Goal: Entertainment & Leisure: Consume media (video, audio)

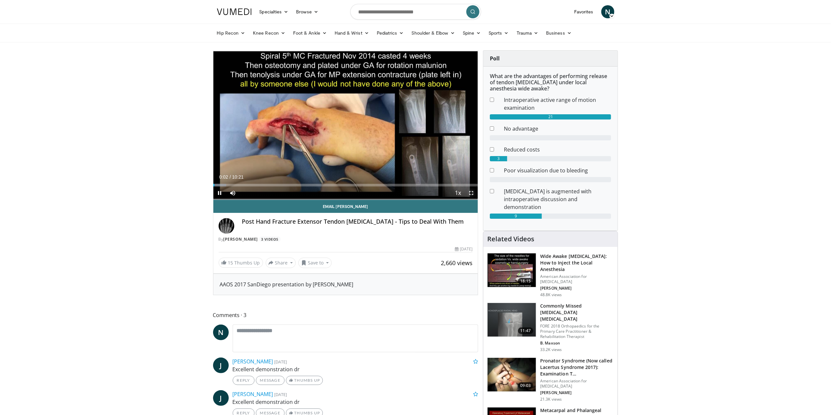
click at [471, 192] on span "Video Player" at bounding box center [471, 193] width 13 height 13
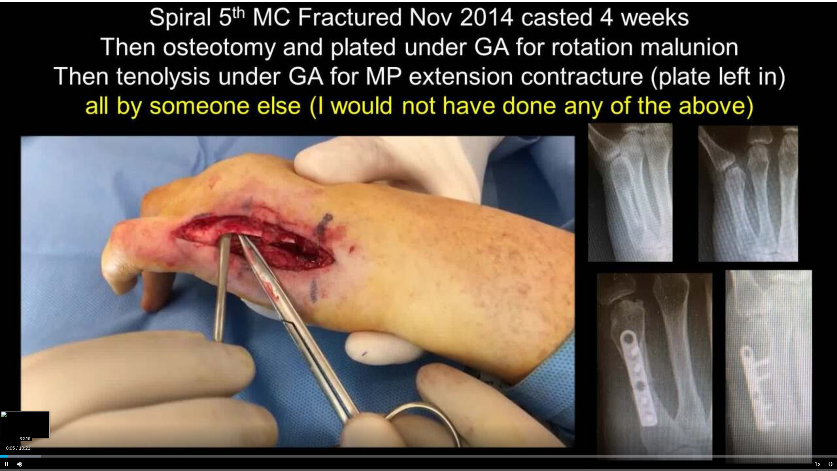
click at [19, 415] on div "10 seconds Tap to unmute" at bounding box center [418, 235] width 837 height 470
click at [20, 415] on div "Progress Bar" at bounding box center [20, 456] width 1 height 3
click at [8, 415] on span "Video Player" at bounding box center [6, 463] width 13 height 13
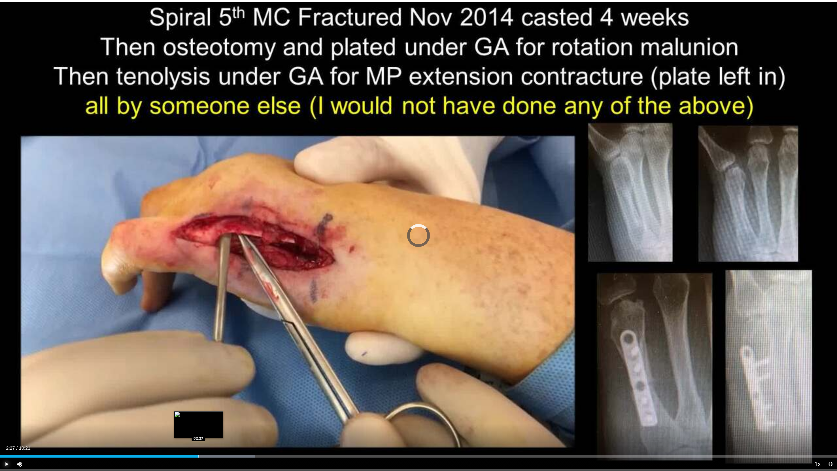
click at [199, 415] on div "Loaded : 30.49% 02:27 02:27" at bounding box center [418, 454] width 837 height 6
click at [231, 415] on div "Loaded : 31.19% 02:28 02:51" at bounding box center [418, 456] width 837 height 3
click at [253, 415] on div "Progress Bar" at bounding box center [253, 456] width 1 height 3
click at [343, 415] on div "Loaded : 0.00% 04:15 04:15" at bounding box center [418, 456] width 837 height 3
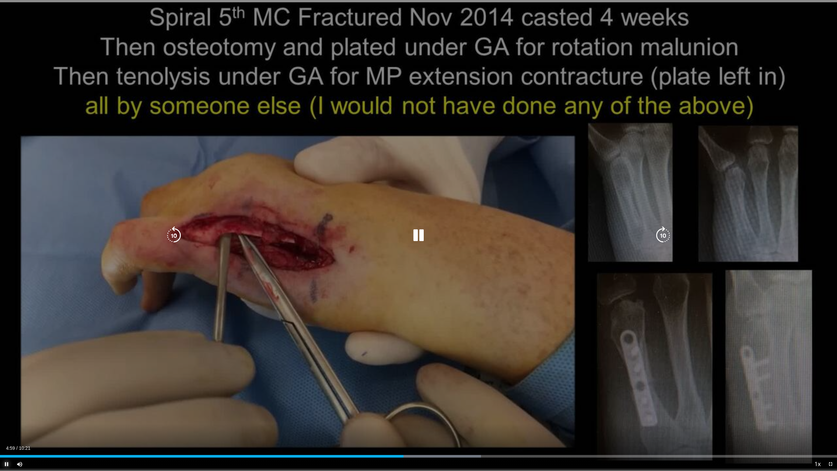
click at [416, 415] on div "Loaded : 57.45% 04:59 05:11" at bounding box center [418, 454] width 837 height 6
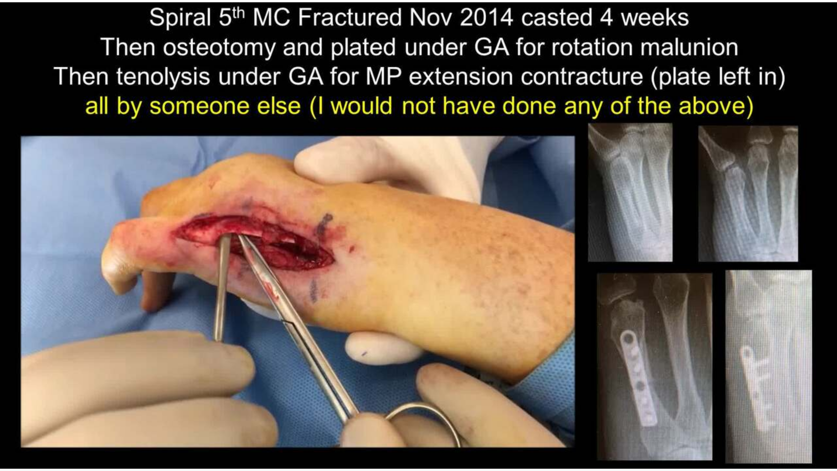
click at [748, 415] on video-js "**********" at bounding box center [418, 235] width 837 height 471
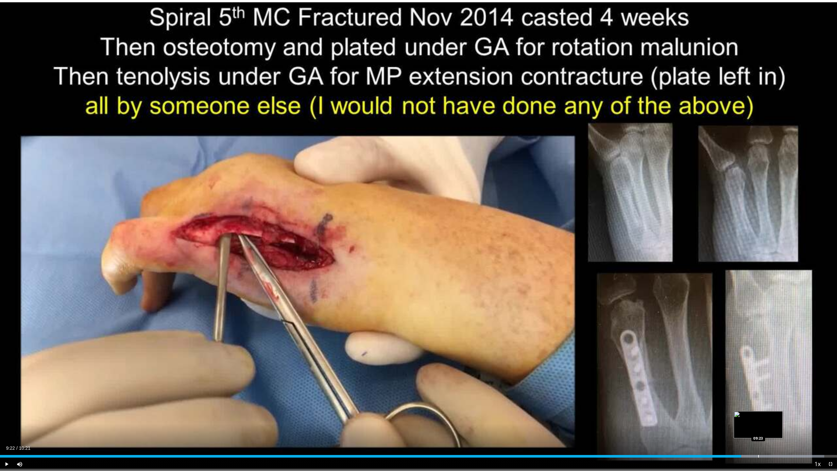
click at [757, 415] on div "Loaded : 98.48% 09:10 09:23" at bounding box center [418, 454] width 837 height 6
drag, startPoint x: 760, startPoint y: 456, endPoint x: 775, endPoint y: 456, distance: 15.0
click at [775, 415] on div "Progress Bar" at bounding box center [774, 456] width 1 height 3
drag, startPoint x: 783, startPoint y: 455, endPoint x: 802, endPoint y: 456, distance: 18.7
click at [802, 415] on div "Loaded : 100.00% 09:54 09:54" at bounding box center [418, 456] width 837 height 3
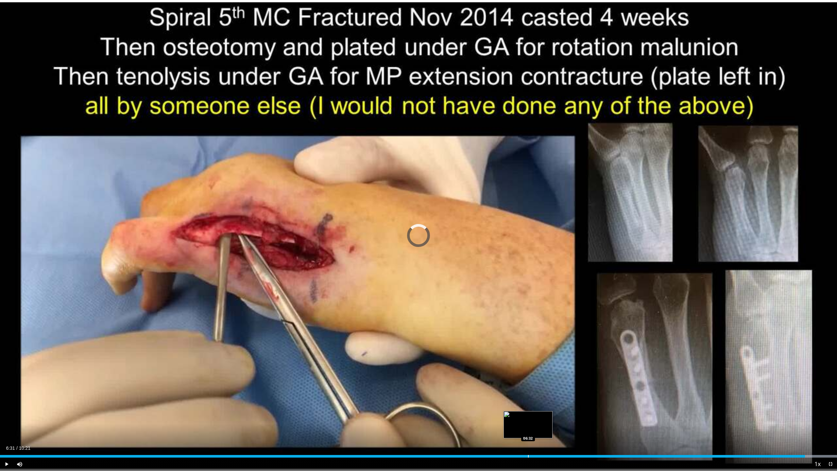
click at [527, 415] on div "06:31" at bounding box center [402, 456] width 805 height 3
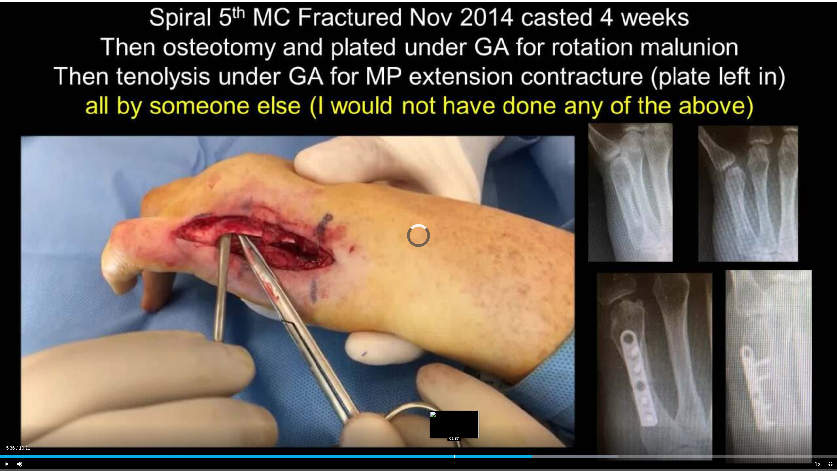
click at [453, 415] on div "06:35" at bounding box center [266, 456] width 532 height 3
click at [831, 415] on span "Video Player" at bounding box center [830, 463] width 13 height 13
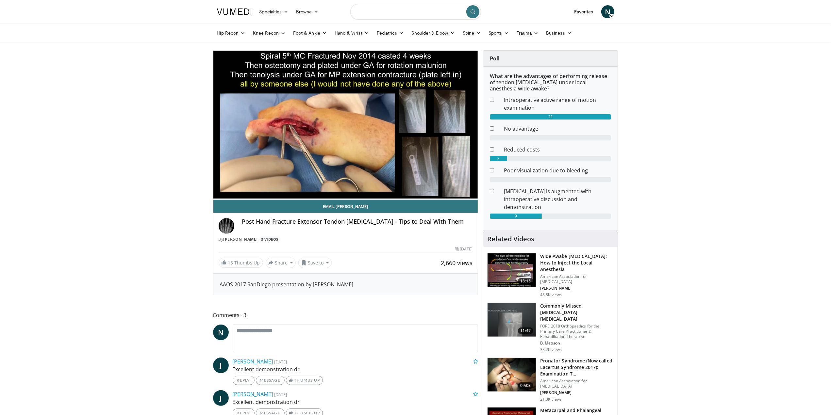
click at [408, 12] on input "Search topics, interventions" at bounding box center [415, 12] width 131 height 16
type input "*********"
